Goal: Information Seeking & Learning: Learn about a topic

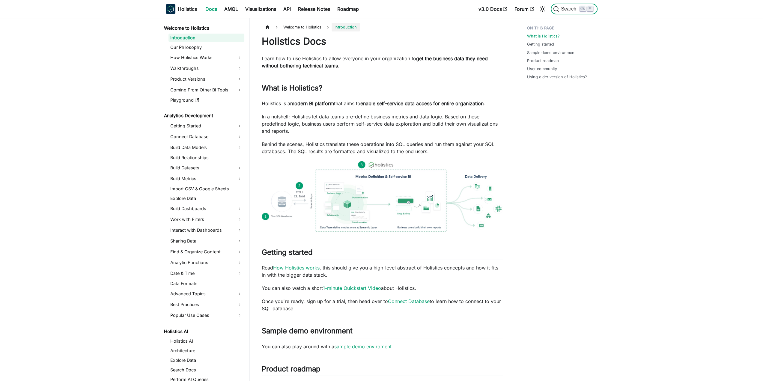
click at [590, 13] on button "Search K" at bounding box center [574, 9] width 46 height 11
click at [571, 12] on span "Search" at bounding box center [566, 9] width 27 height 6
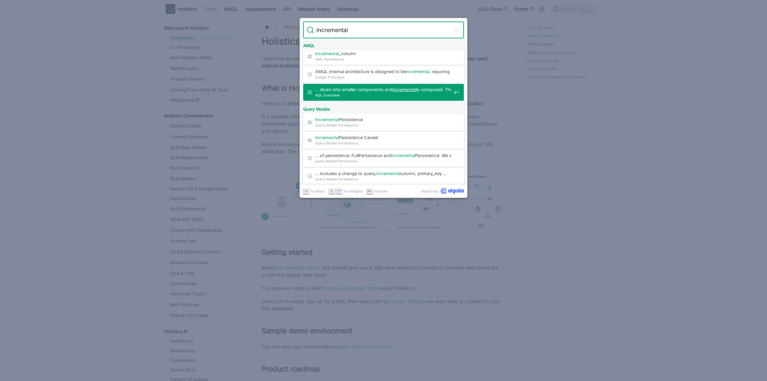
scroll to position [30, 0]
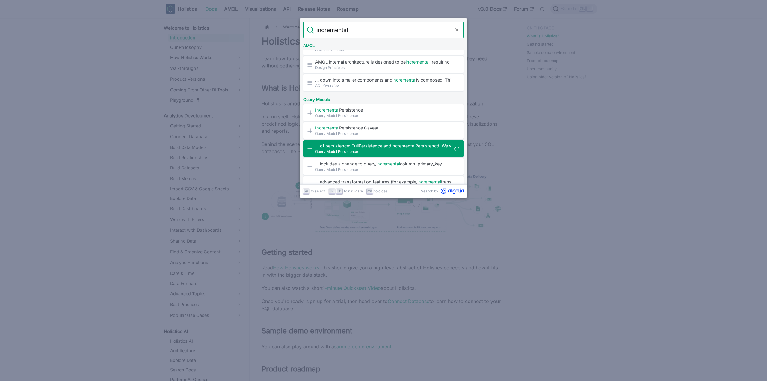
click at [415, 147] on mark "Incremental" at bounding box center [403, 145] width 24 height 5
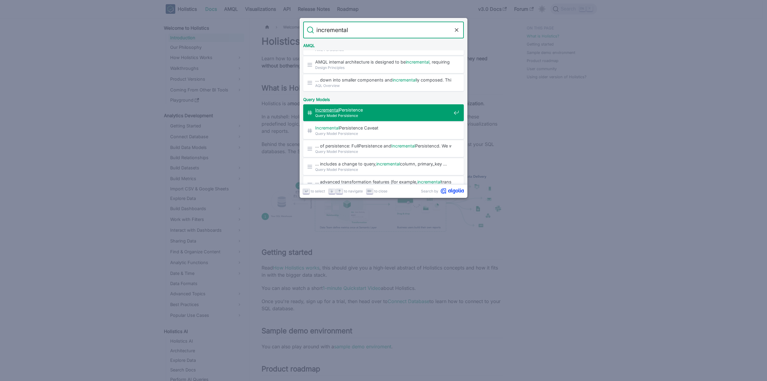
click at [369, 114] on span "Query Model Persistence" at bounding box center [383, 116] width 136 height 6
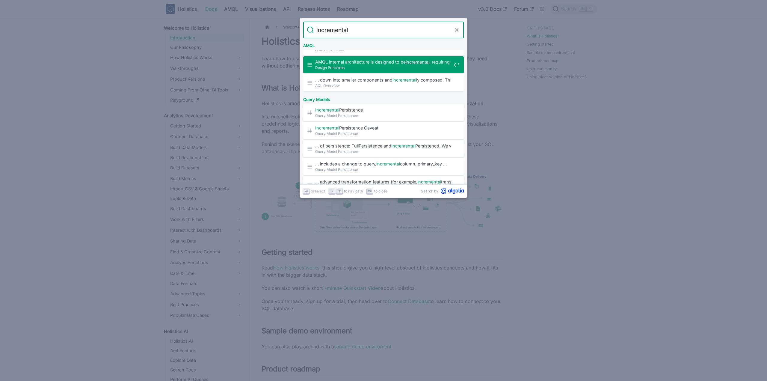
type input "incremental"
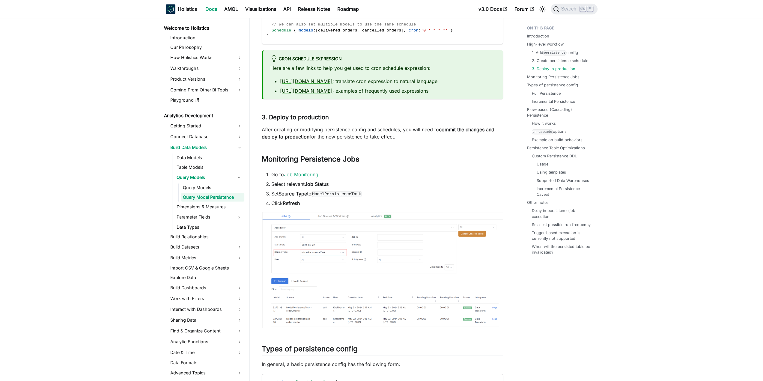
scroll to position [745, 0]
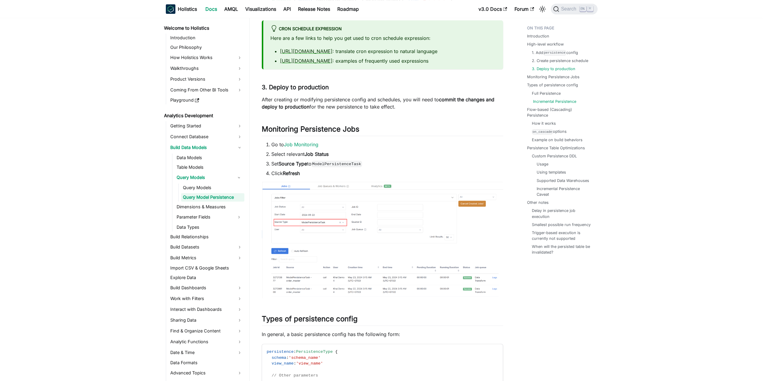
click at [558, 102] on link "Incremental Persistence" at bounding box center [554, 102] width 43 height 6
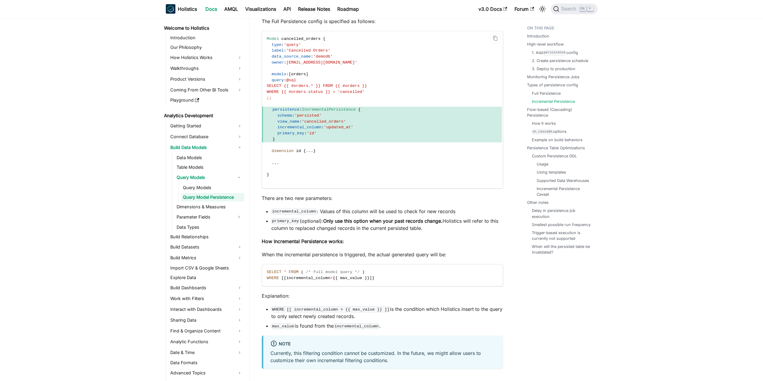
scroll to position [1857, 0]
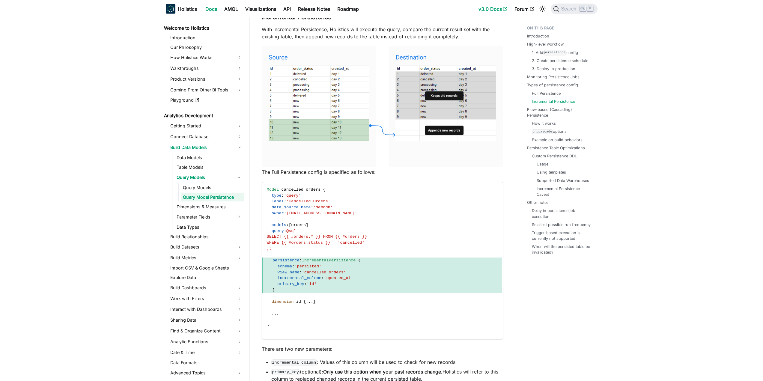
click at [488, 9] on link "v3.0 Docs" at bounding box center [493, 9] width 36 height 10
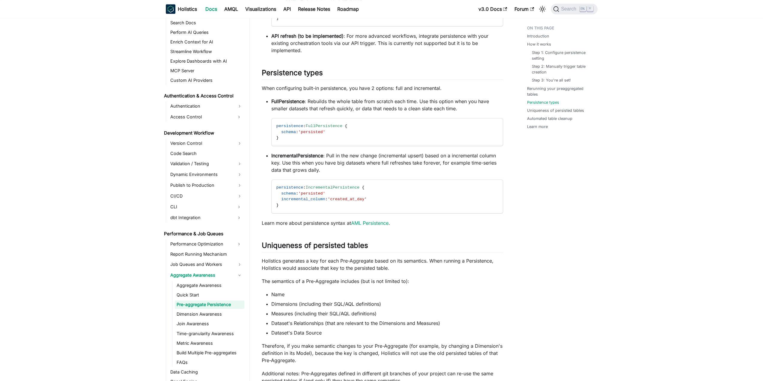
scroll to position [809, 0]
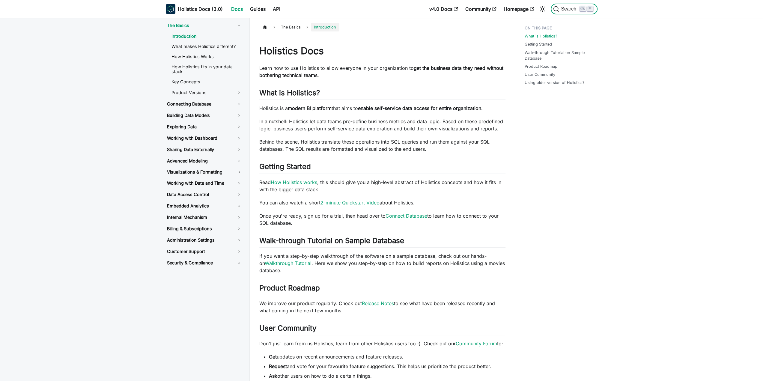
click at [568, 8] on span "Search" at bounding box center [569, 8] width 21 height 5
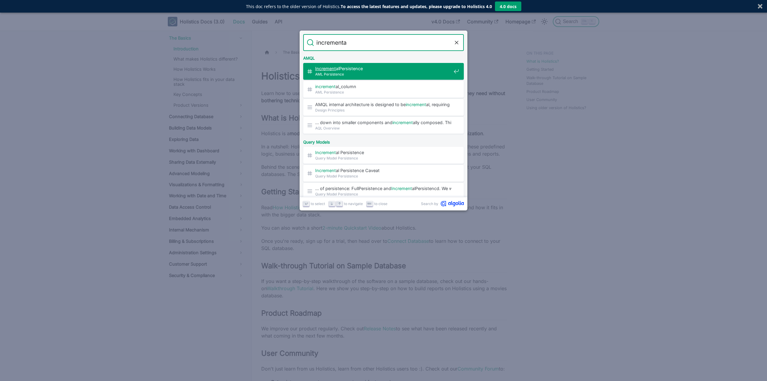
type input "incremental"
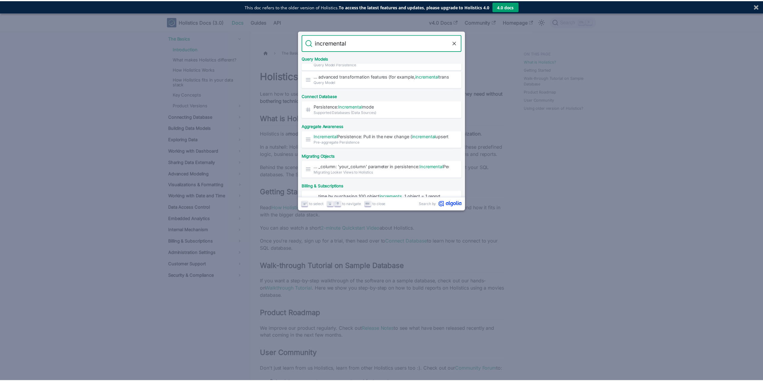
scroll to position [150, 0]
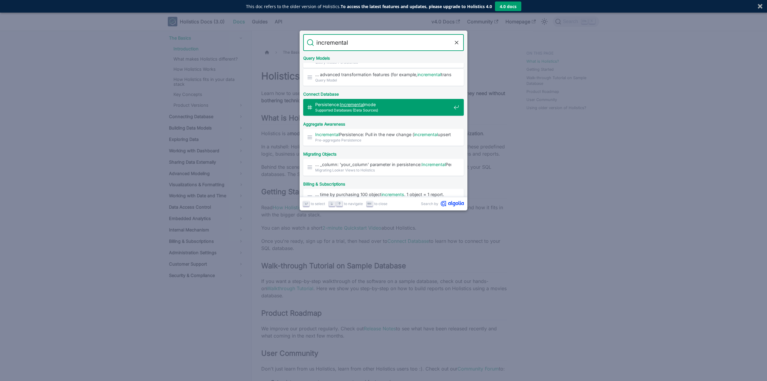
click at [441, 105] on span "Persistence: Incremental mode" at bounding box center [383, 105] width 136 height 6
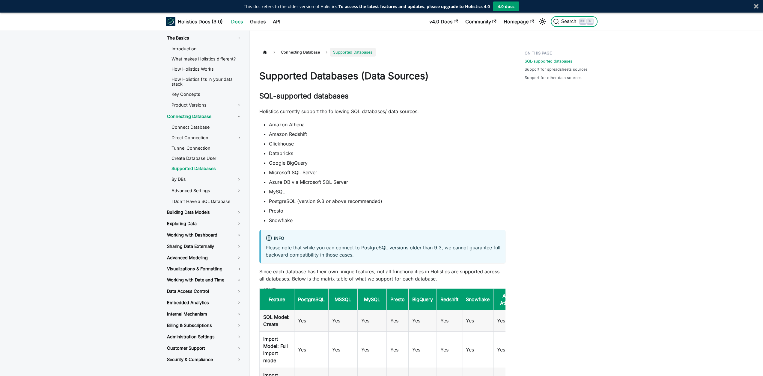
click at [563, 23] on span "Search" at bounding box center [569, 21] width 21 height 5
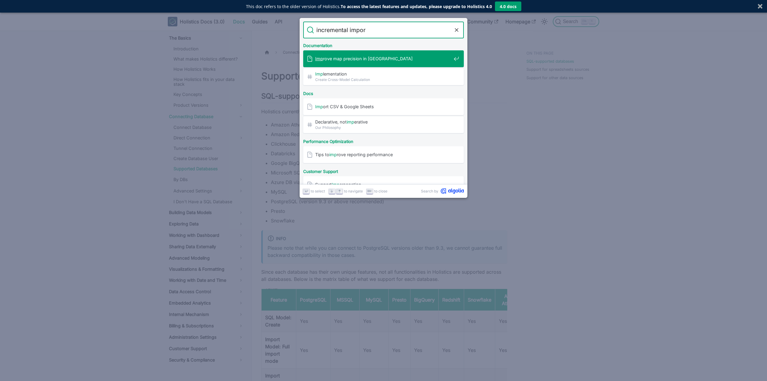
type input "incremental import"
